Goal: Information Seeking & Learning: Compare options

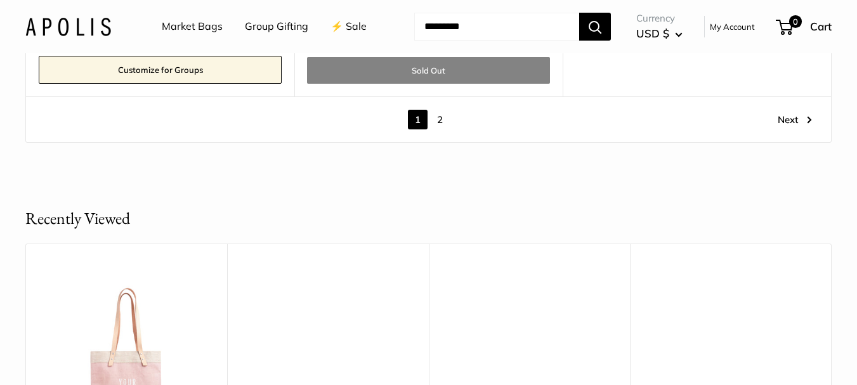
scroll to position [6995, 0]
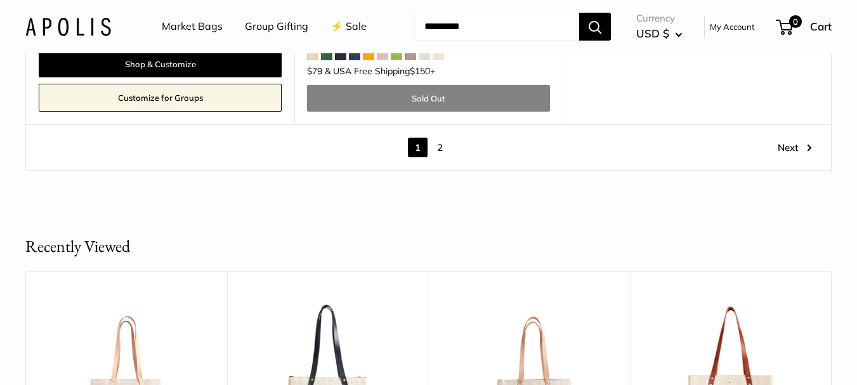
click at [440, 148] on link "2" at bounding box center [440, 148] width 20 height 20
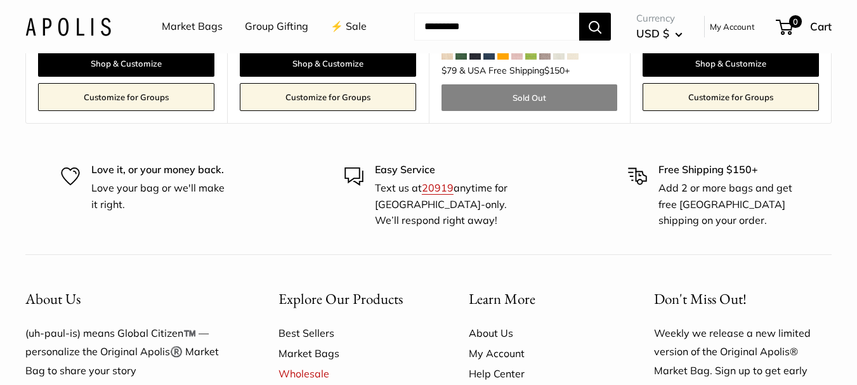
scroll to position [1948, 0]
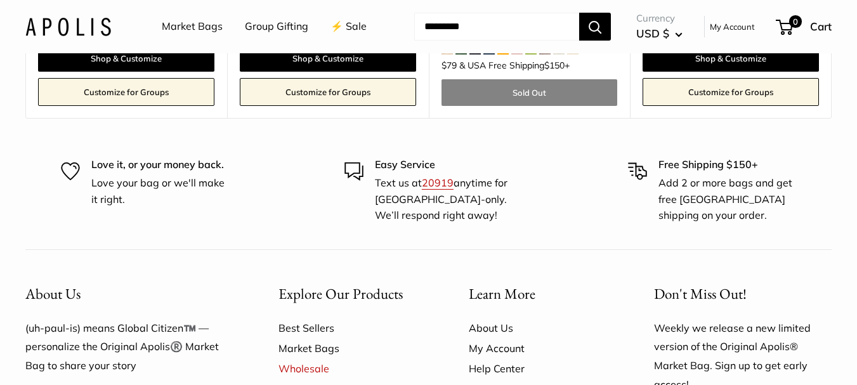
click at [206, 26] on link "Market Bags" at bounding box center [192, 26] width 61 height 19
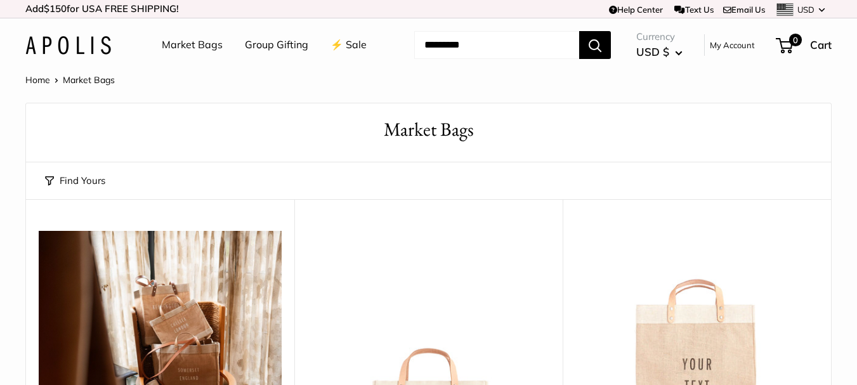
click at [354, 42] on link "⚡️ Sale" at bounding box center [348, 45] width 36 height 19
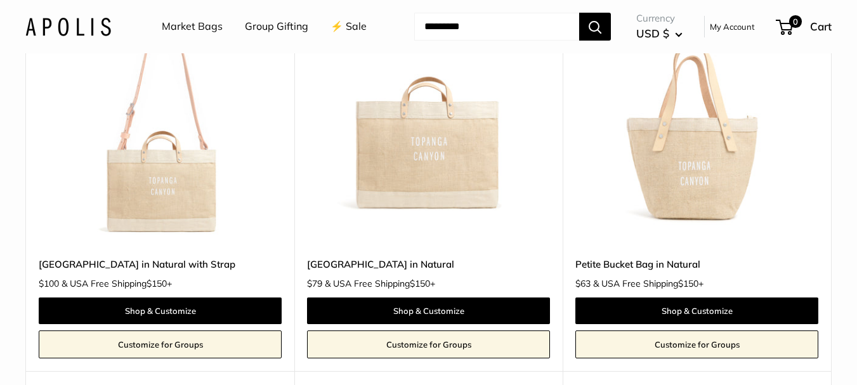
scroll to position [1526, 0]
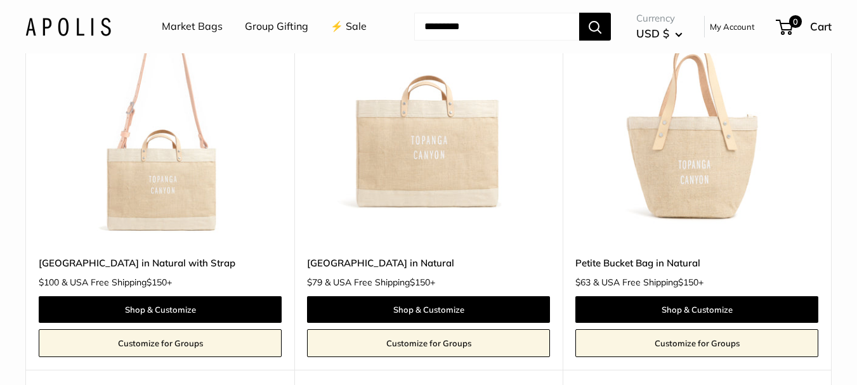
click at [179, 256] on link "[GEOGRAPHIC_DATA] in Natural with Strap" at bounding box center [160, 263] width 243 height 15
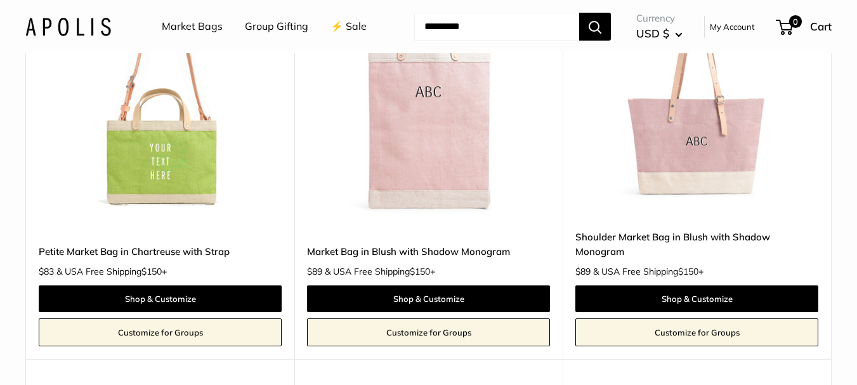
scroll to position [3660, 0]
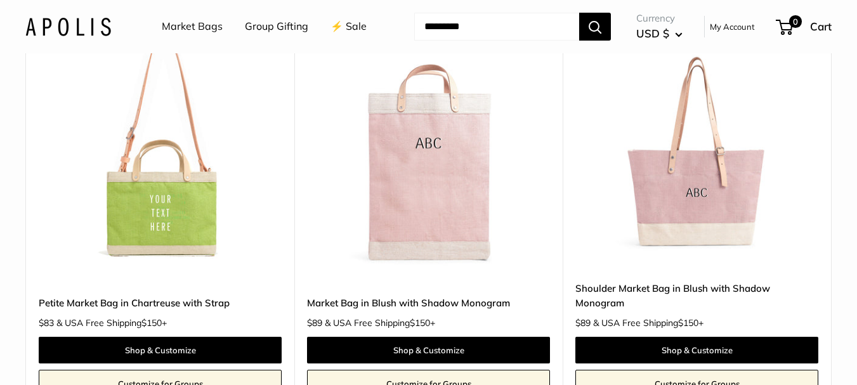
click at [654, 281] on link "Shoulder Market Bag in Blush with Shadow Monogram" at bounding box center [696, 296] width 243 height 30
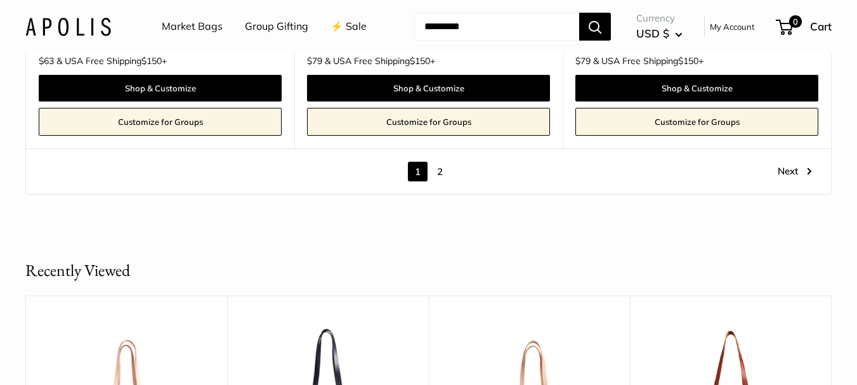
scroll to position [6904, 0]
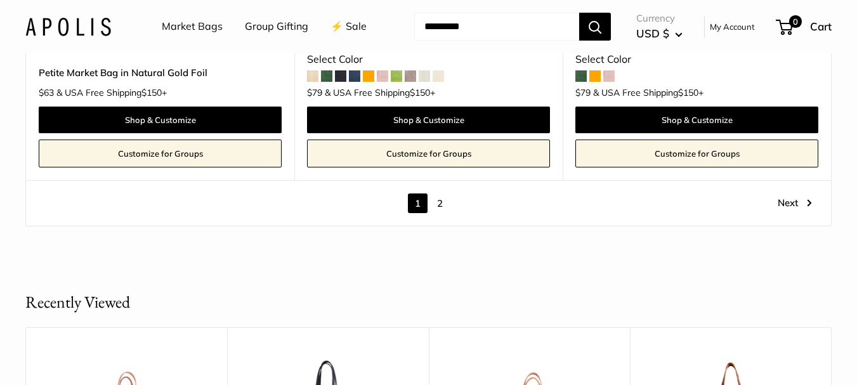
click at [439, 193] on link "2" at bounding box center [440, 203] width 20 height 20
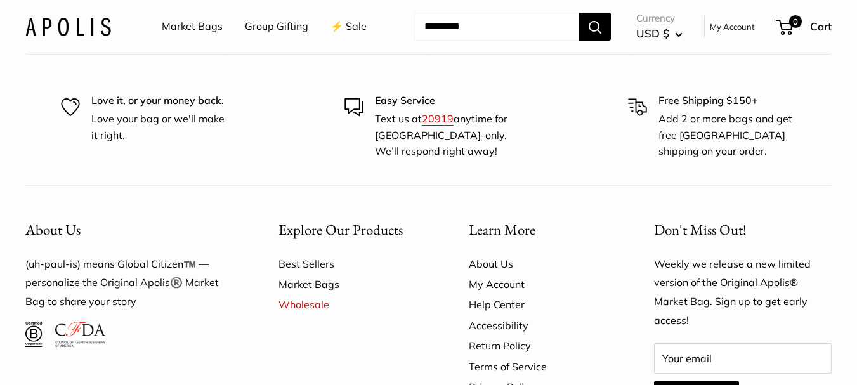
scroll to position [2371, 0]
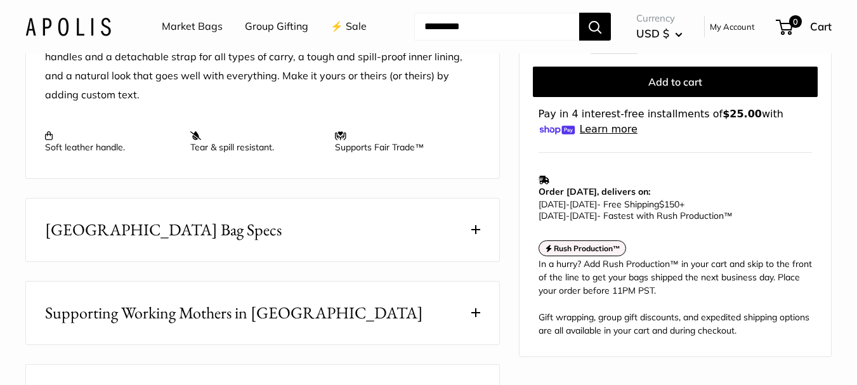
scroll to position [558, 0]
click at [471, 233] on span at bounding box center [475, 228] width 9 height 9
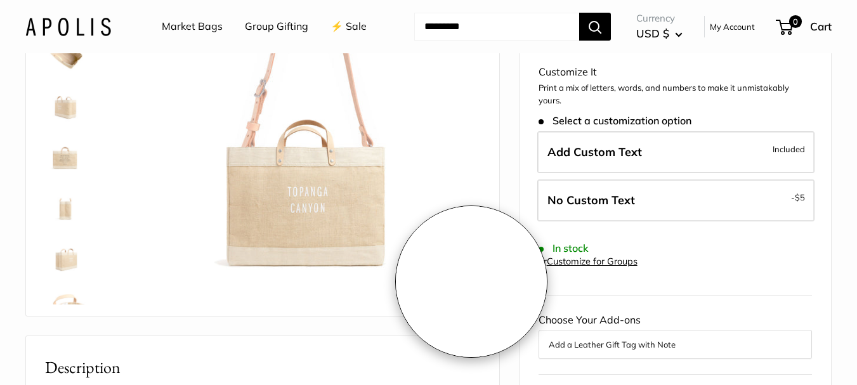
scroll to position [190, 0]
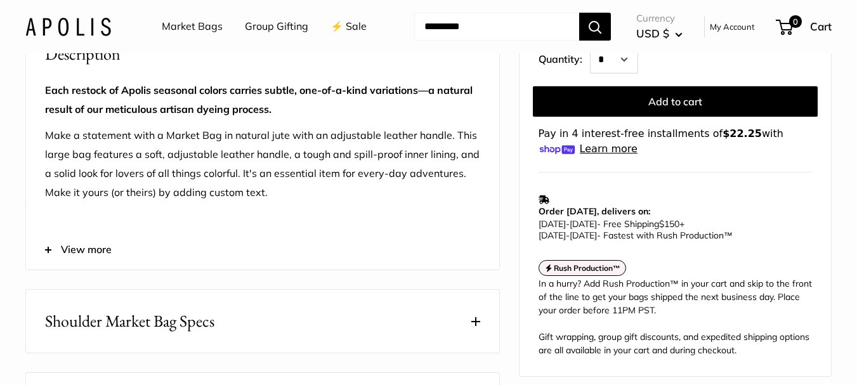
scroll to position [495, 0]
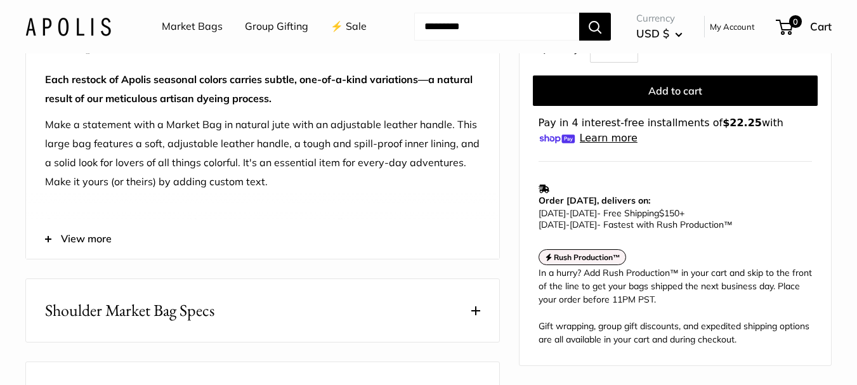
click at [472, 311] on span at bounding box center [475, 310] width 9 height 9
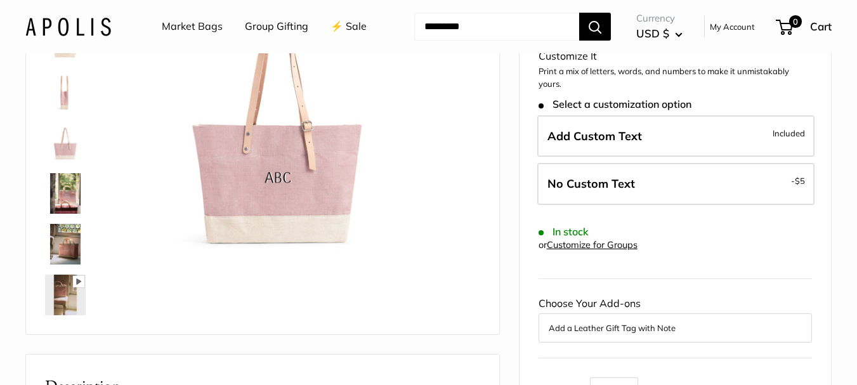
scroll to position [148, 0]
